Goal: Task Accomplishment & Management: Manage account settings

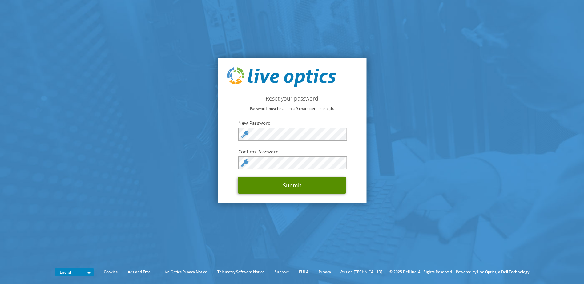
click at [300, 188] on button "Submit" at bounding box center [292, 185] width 108 height 17
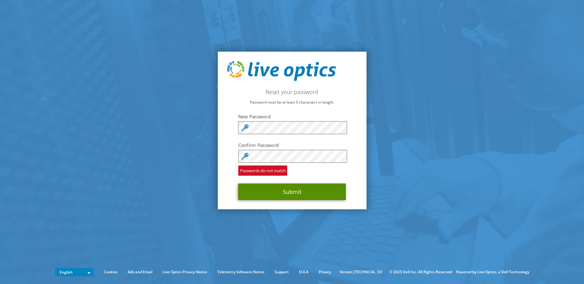
click at [275, 189] on button "Submit" at bounding box center [292, 192] width 108 height 17
click at [271, 137] on form "New Password Confirm Password Passwords do not match Submit" at bounding box center [292, 157] width 108 height 87
click at [229, 188] on div "Reset your password Password must be at least 9 characters in length. New Passw…" at bounding box center [292, 131] width 149 height 158
click at [248, 191] on button "Submit" at bounding box center [292, 192] width 108 height 17
